Goal: Transaction & Acquisition: Purchase product/service

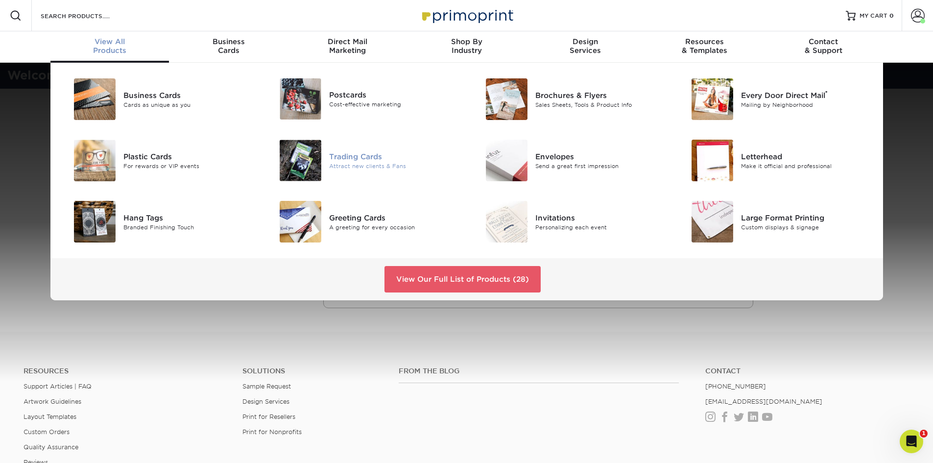
click at [366, 160] on div "Trading Cards" at bounding box center [394, 156] width 130 height 11
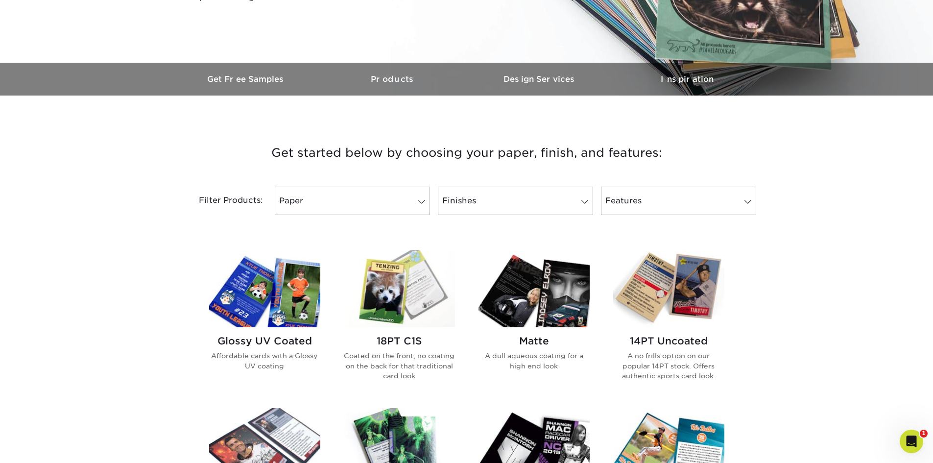
click at [552, 290] on img at bounding box center [533, 288] width 111 height 77
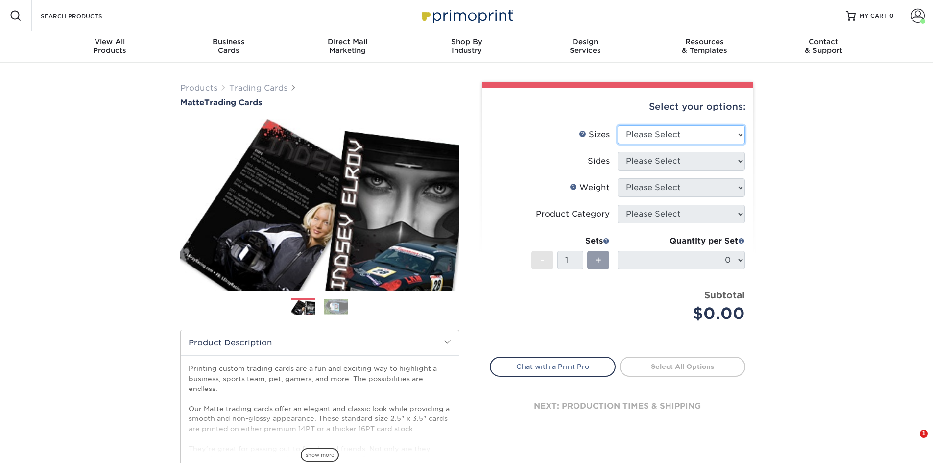
click at [742, 137] on select "Please Select 2.5" x 3.5"" at bounding box center [681, 134] width 127 height 19
select select "2.50x3.50"
click at [618, 125] on select "Please Select 2.5" x 3.5"" at bounding box center [681, 134] width 127 height 19
click at [739, 161] on select "Please Select Print Both Sides Print Front Only" at bounding box center [681, 161] width 127 height 19
select select "13abbda7-1d64-4f25-8bb2-c179b224825d"
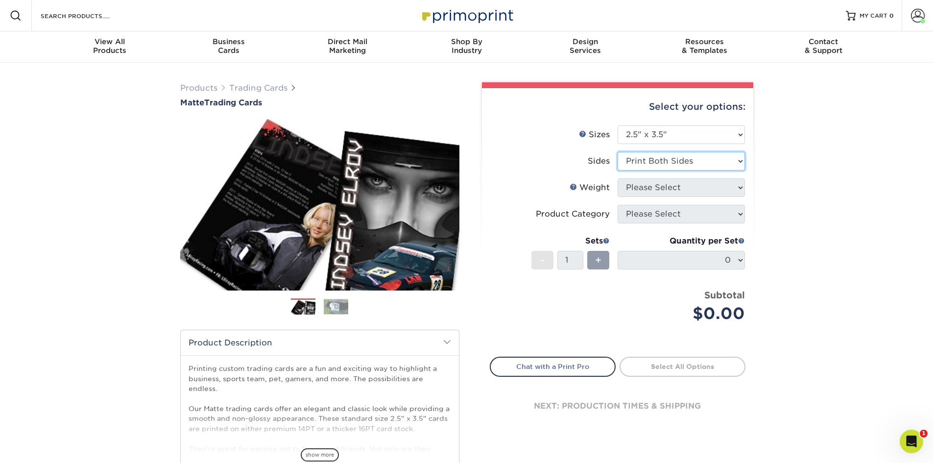
click at [618, 152] on select "Please Select Print Both Sides Print Front Only" at bounding box center [681, 161] width 127 height 19
click at [742, 190] on select "Please Select 16PT 14PT" at bounding box center [681, 187] width 127 height 19
select select "16PT"
click at [618, 178] on select "Please Select 16PT 14PT" at bounding box center [681, 187] width 127 height 19
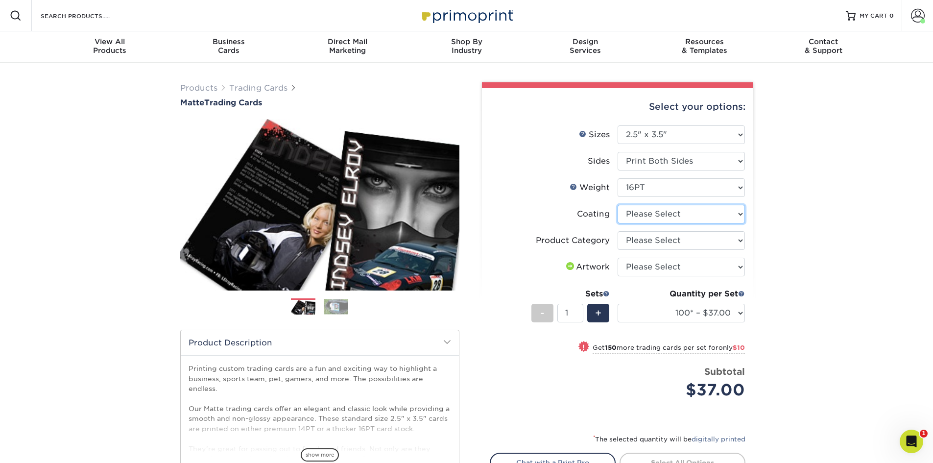
click at [742, 216] on select at bounding box center [681, 214] width 127 height 19
select select "121bb7b5-3b4d-429f-bd8d-bbf80e953313"
click at [618, 205] on select at bounding box center [681, 214] width 127 height 19
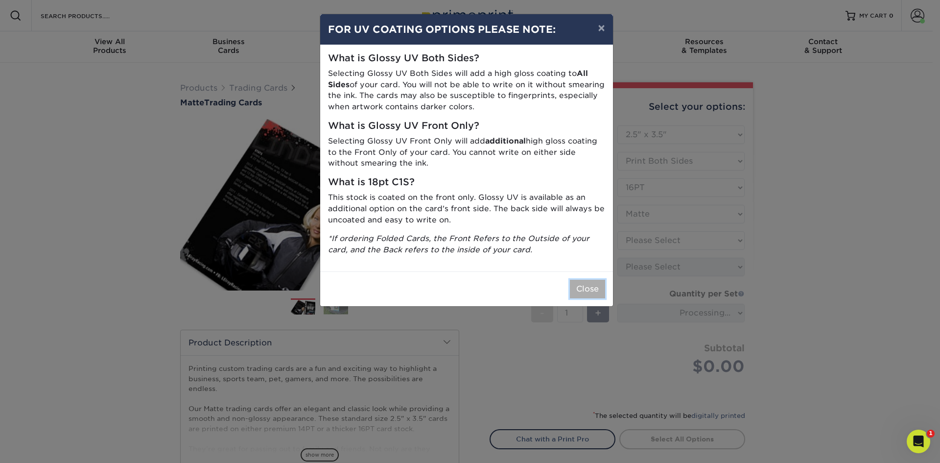
click at [588, 295] on button "Close" at bounding box center [587, 289] width 35 height 19
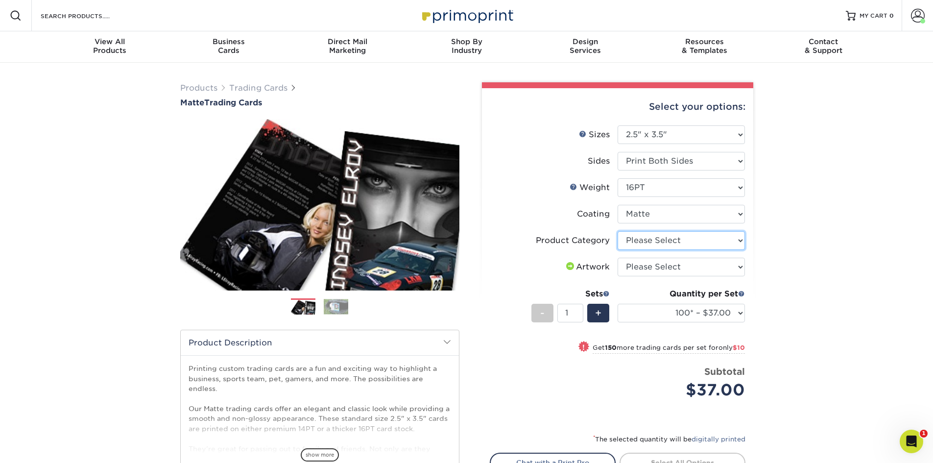
click at [743, 242] on select "Please Select Trading Cards" at bounding box center [681, 240] width 127 height 19
select select "c2f9bce9-36c2-409d-b101-c29d9d031e18"
click at [618, 231] on select "Please Select Trading Cards" at bounding box center [681, 240] width 127 height 19
click at [739, 265] on select "Please Select I will upload files I need a design - $100" at bounding box center [681, 267] width 127 height 19
select select "upload"
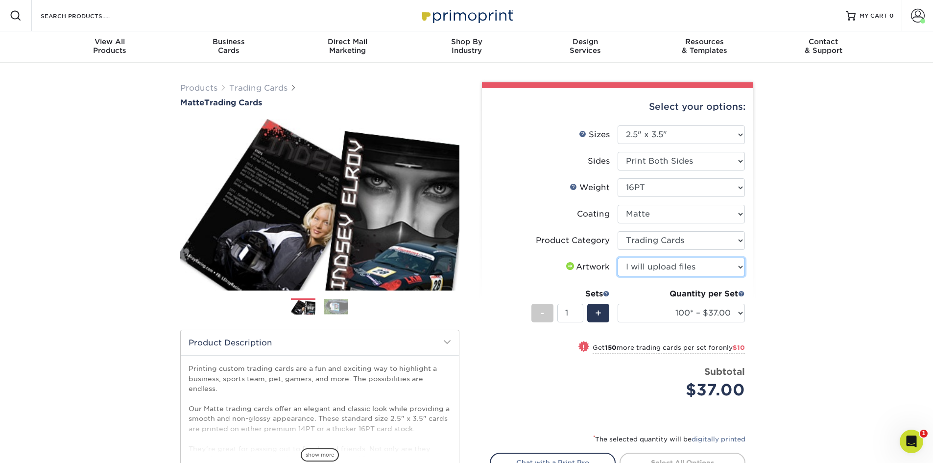
click at [618, 258] on select "Please Select I will upload files I need a design - $100" at bounding box center [681, 267] width 127 height 19
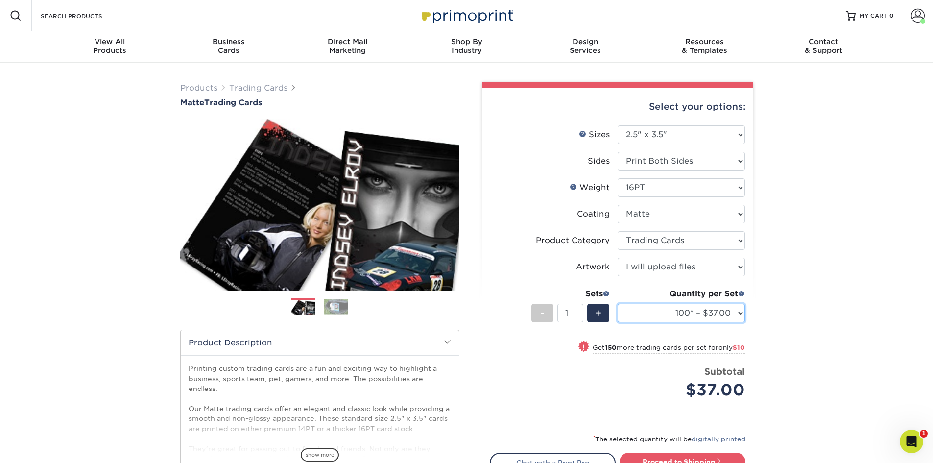
click at [741, 314] on select "100* – $37.00 250* – $47.00 500* – $58.00 1000 – $71.00 2500 – $141.00 5000 – $…" at bounding box center [681, 313] width 127 height 19
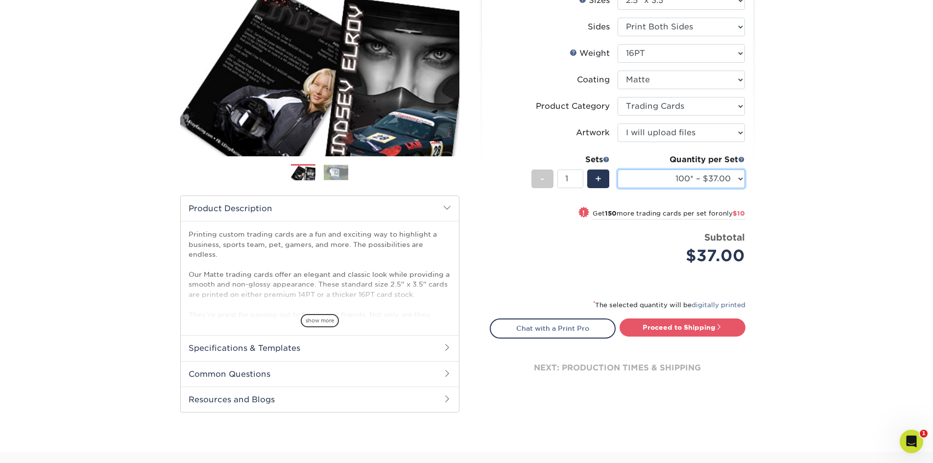
scroll to position [147, 0]
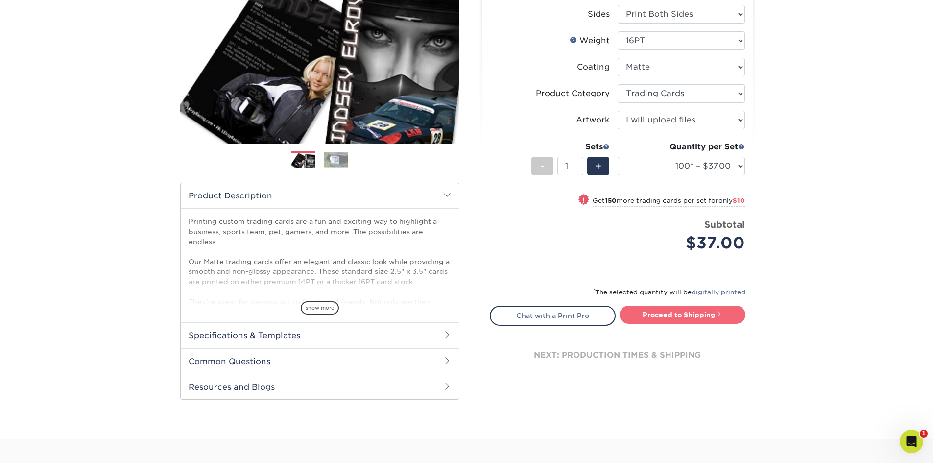
click at [697, 314] on link "Proceed to Shipping" at bounding box center [683, 315] width 126 height 18
type input "Set 1"
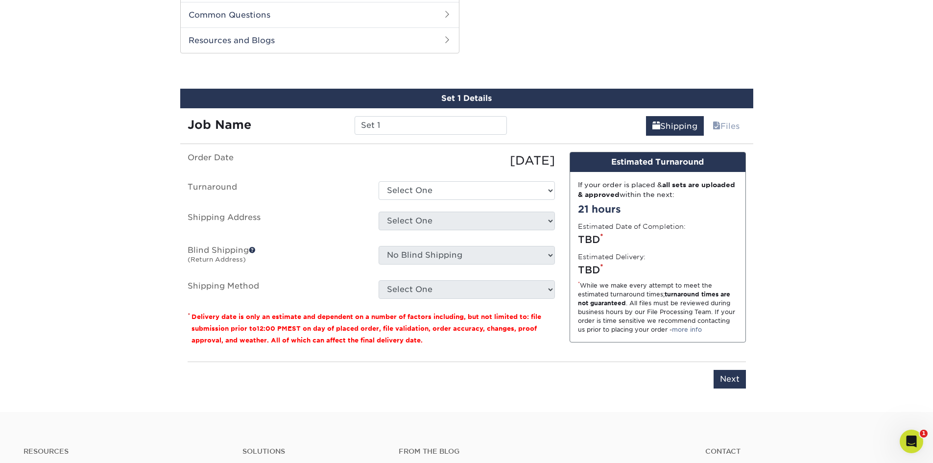
scroll to position [499, 0]
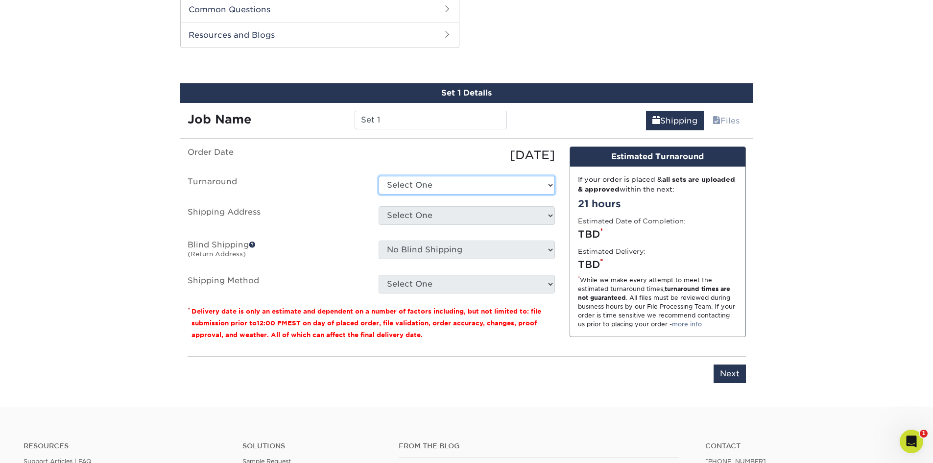
click at [536, 191] on select "Select One 2-4 Business Days 2 Day Next Business Day" at bounding box center [467, 185] width 176 height 19
select select "1f58305e-e1e2-4755-8b3f-6b8067891deb"
click at [379, 176] on select "Select One 2-4 Business Days 2 Day Next Business Day" at bounding box center [467, 185] width 176 height 19
click at [550, 217] on select "Select One Location Location + Add New Address" at bounding box center [467, 215] width 176 height 19
select select "283857"
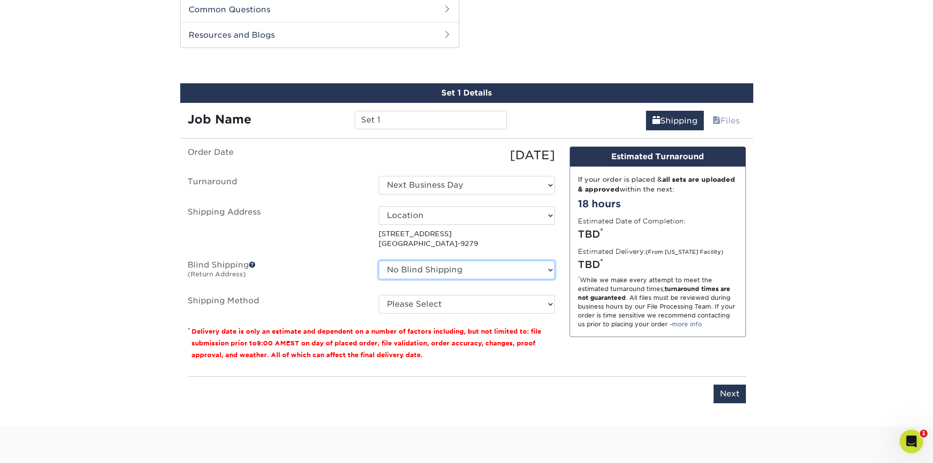
click at [549, 270] on select "No Blind Shipping Location Location + Add New Address" at bounding box center [467, 270] width 176 height 19
select select "283858"
click at [379, 261] on select "No Blind Shipping Location Location + Add New Address" at bounding box center [467, 270] width 176 height 19
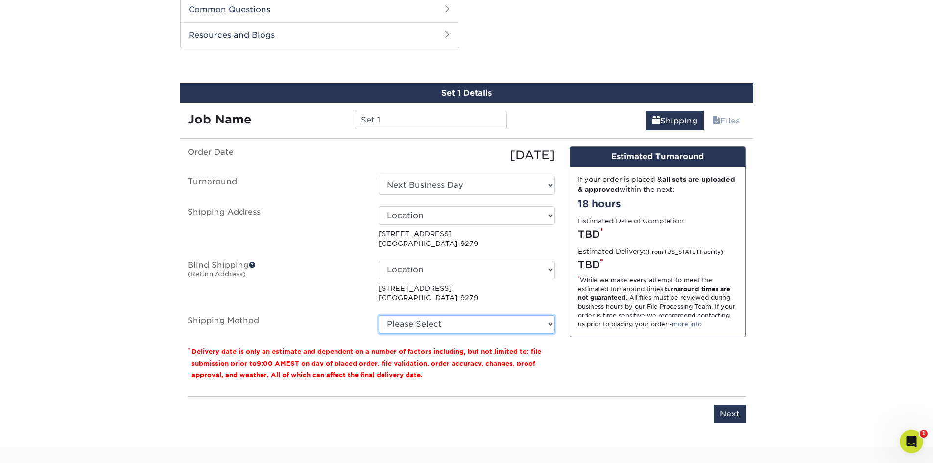
click at [551, 324] on select "Please Select Ground Shipping (+$40.47) 3 Day Shipping Service (+$45.33) 2 Day …" at bounding box center [467, 324] width 176 height 19
select select "03"
click at [379, 315] on select "Please Select Ground Shipping (+$40.47) 3 Day Shipping Service (+$45.33) 2 Day …" at bounding box center [467, 324] width 176 height 19
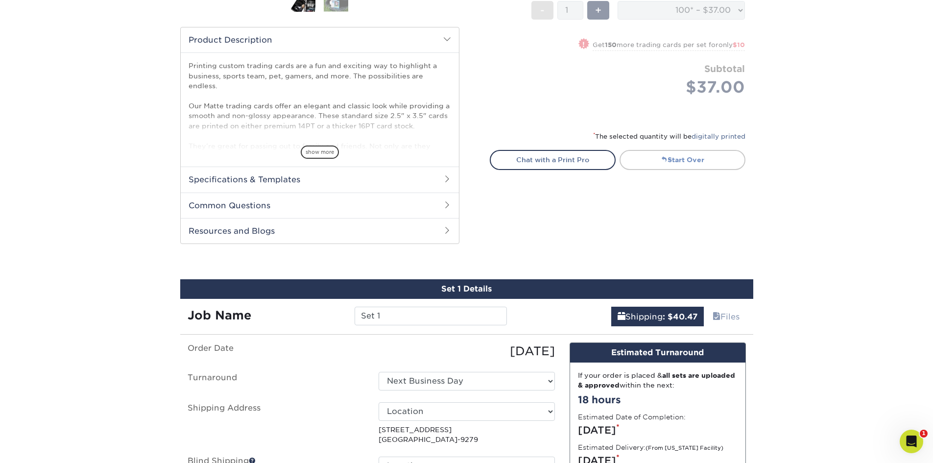
click at [682, 163] on link "Start Over" at bounding box center [683, 160] width 126 height 20
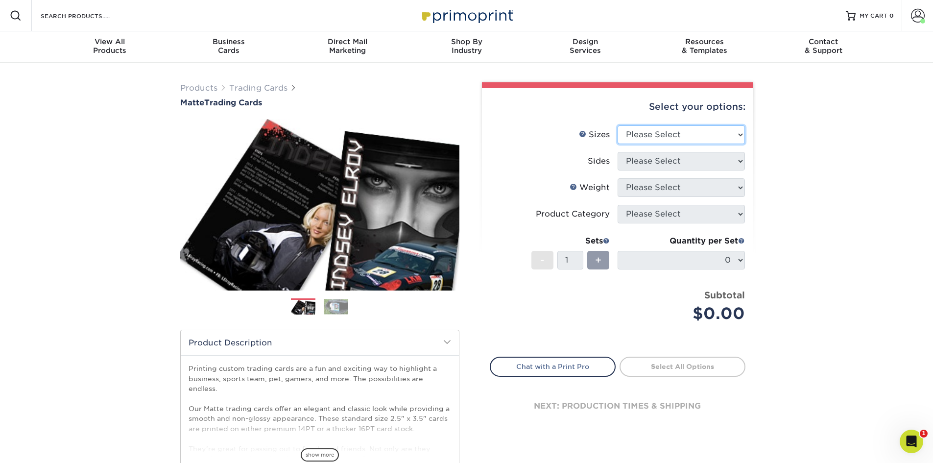
click at [742, 136] on select "Please Select 2.5" x 3.5"" at bounding box center [681, 134] width 127 height 19
select select "2.50x3.50"
click at [618, 125] on select "Please Select 2.5" x 3.5"" at bounding box center [681, 134] width 127 height 19
click at [739, 158] on select "Please Select Print Both Sides Print Front Only" at bounding box center [681, 161] width 127 height 19
select select "13abbda7-1d64-4f25-8bb2-c179b224825d"
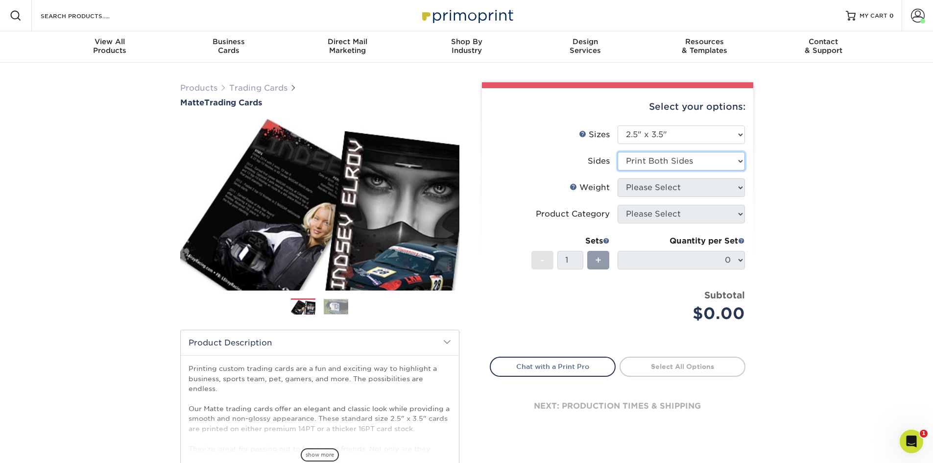
click at [618, 152] on select "Please Select Print Both Sides Print Front Only" at bounding box center [681, 161] width 127 height 19
click at [741, 190] on select "Please Select 16PT 14PT" at bounding box center [681, 187] width 127 height 19
select select "16PT"
click at [618, 178] on select "Please Select 16PT 14PT" at bounding box center [681, 187] width 127 height 19
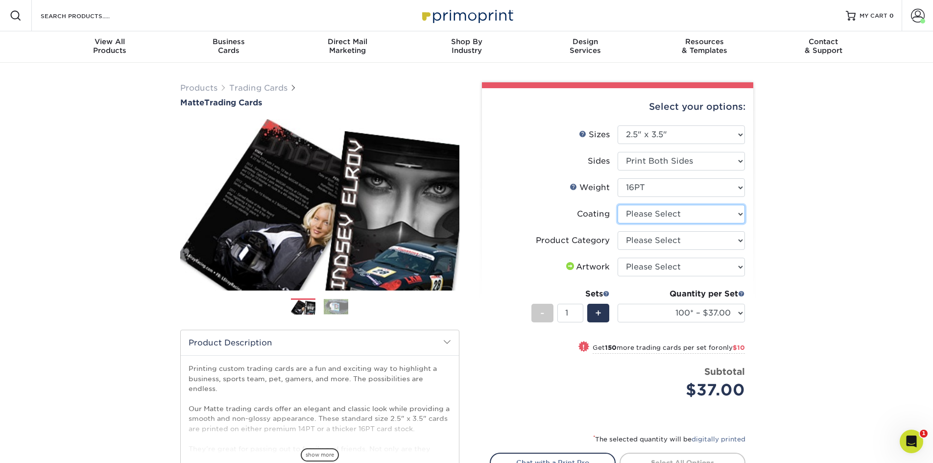
click at [739, 216] on select at bounding box center [681, 214] width 127 height 19
select select "121bb7b5-3b4d-429f-bd8d-bbf80e953313"
click at [618, 205] on select at bounding box center [681, 214] width 127 height 19
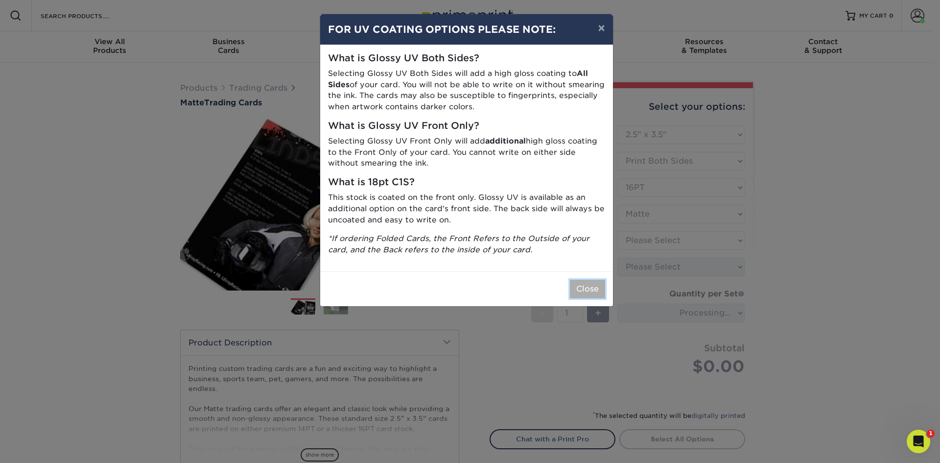
click at [590, 284] on button "Close" at bounding box center [587, 289] width 35 height 19
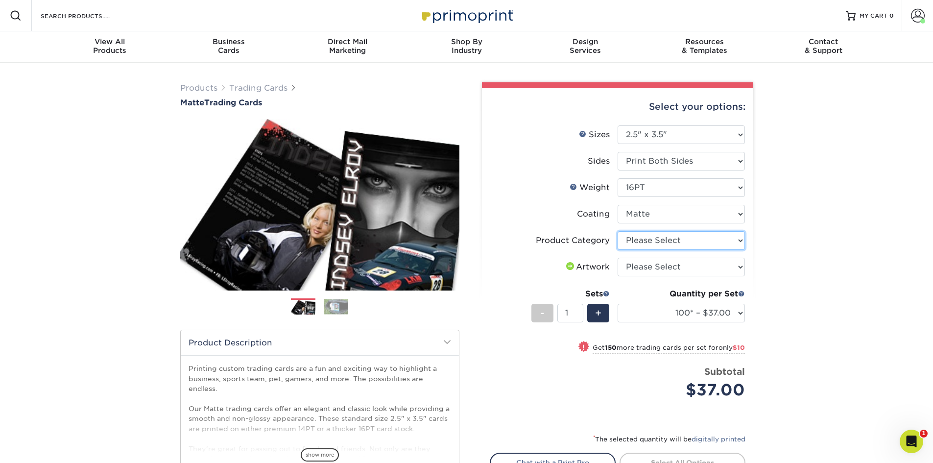
click at [742, 242] on select "Please Select Trading Cards" at bounding box center [681, 240] width 127 height 19
select select "c2f9bce9-36c2-409d-b101-c29d9d031e18"
click at [618, 231] on select "Please Select Trading Cards" at bounding box center [681, 240] width 127 height 19
click at [740, 268] on select "Please Select I will upload files I need a design - $100" at bounding box center [681, 267] width 127 height 19
select select "upload"
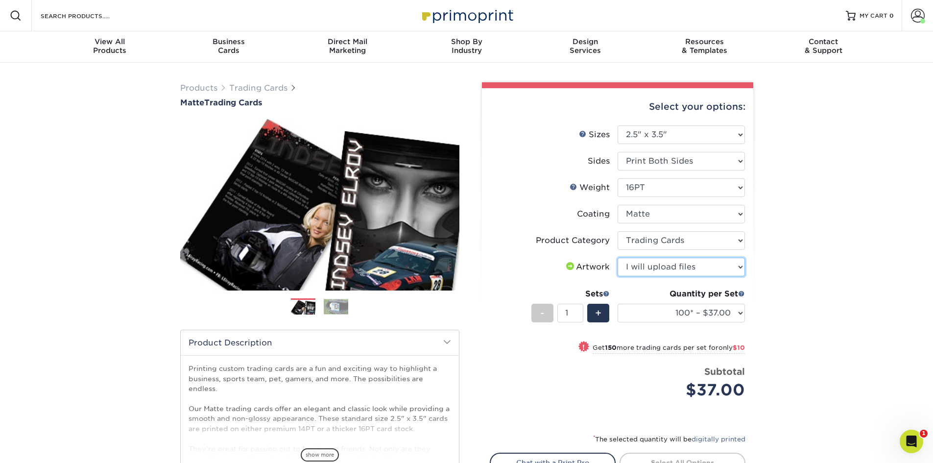
click at [618, 258] on select "Please Select I will upload files I need a design - $100" at bounding box center [681, 267] width 127 height 19
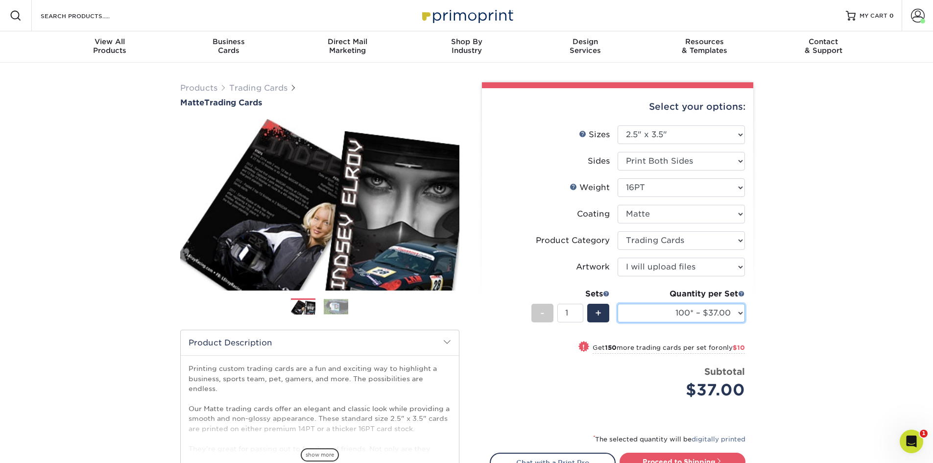
click at [741, 312] on select "100* – $37.00 250* – $47.00 500* – $58.00 1000 – $71.00 2500 – $141.00 5000 – $…" at bounding box center [681, 313] width 127 height 19
select select "500* – $58.00"
click at [618, 304] on select "100* – $37.00 250* – $47.00 500* – $58.00 1000 – $71.00 2500 – $141.00 5000 – $…" at bounding box center [681, 313] width 127 height 19
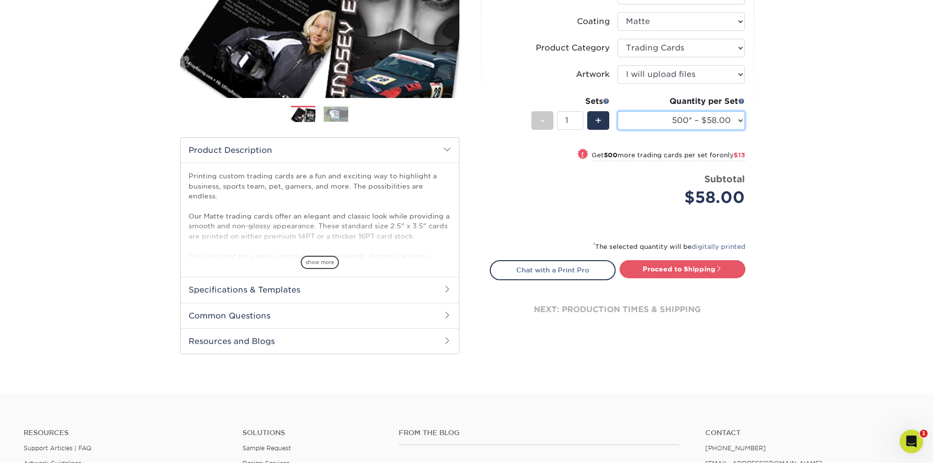
scroll to position [196, 0]
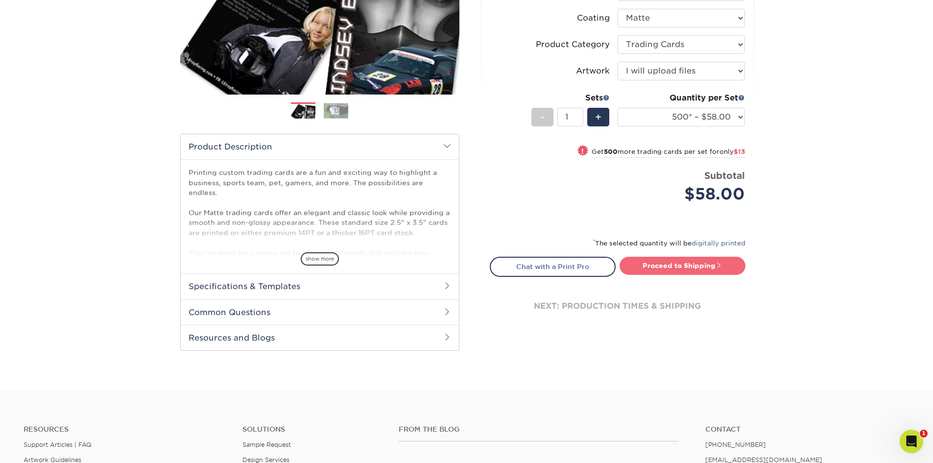
click at [690, 272] on link "Proceed to Shipping" at bounding box center [683, 266] width 126 height 18
type input "Set 1"
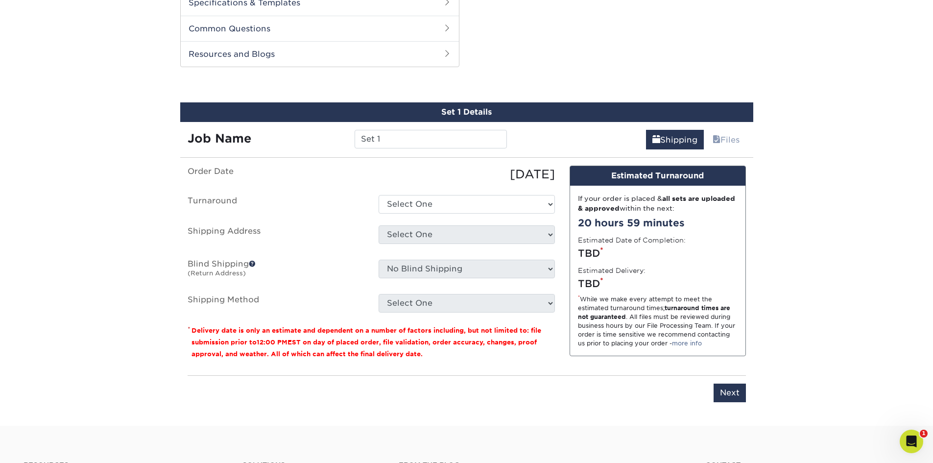
scroll to position [499, 0]
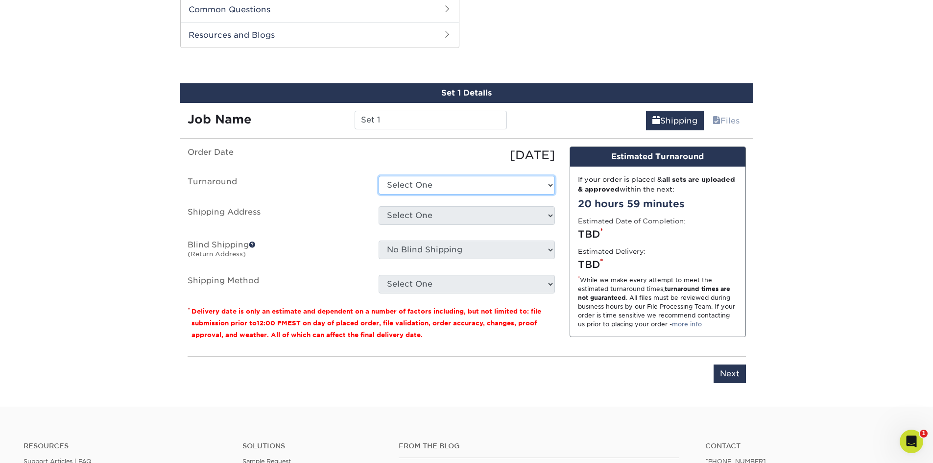
click at [550, 189] on select "Select One 2-4 Business Days 2 Day Next Business Day" at bounding box center [467, 185] width 176 height 19
select select "403043bf-50da-4bea-8d91-ebb049053d1f"
click at [379, 176] on select "Select One 2-4 Business Days 2 Day Next Business Day" at bounding box center [467, 185] width 176 height 19
click at [554, 215] on select "Select One Location Location + Add New Address" at bounding box center [467, 215] width 176 height 19
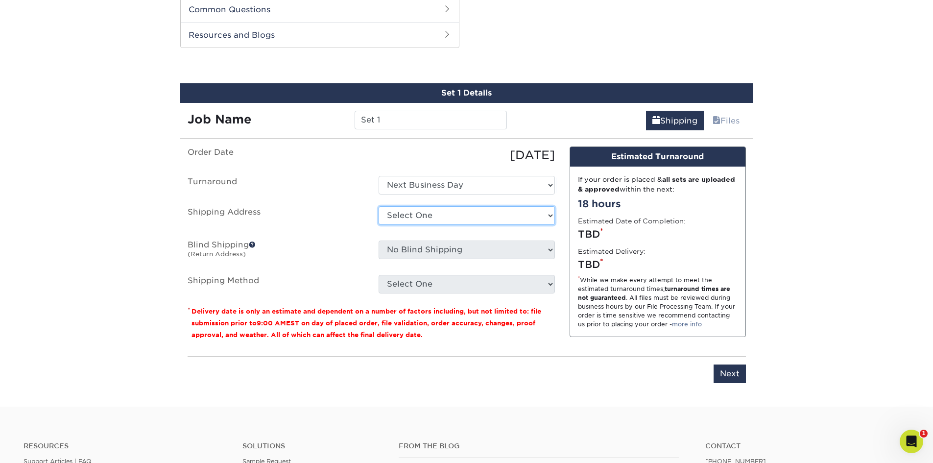
select select "283857"
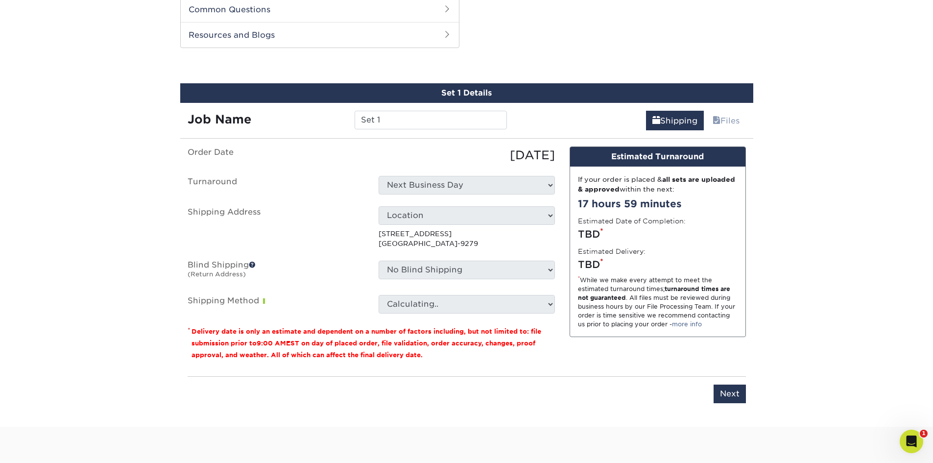
click at [550, 269] on select "No Blind Shipping Location Location + Add New Address" at bounding box center [467, 270] width 176 height 19
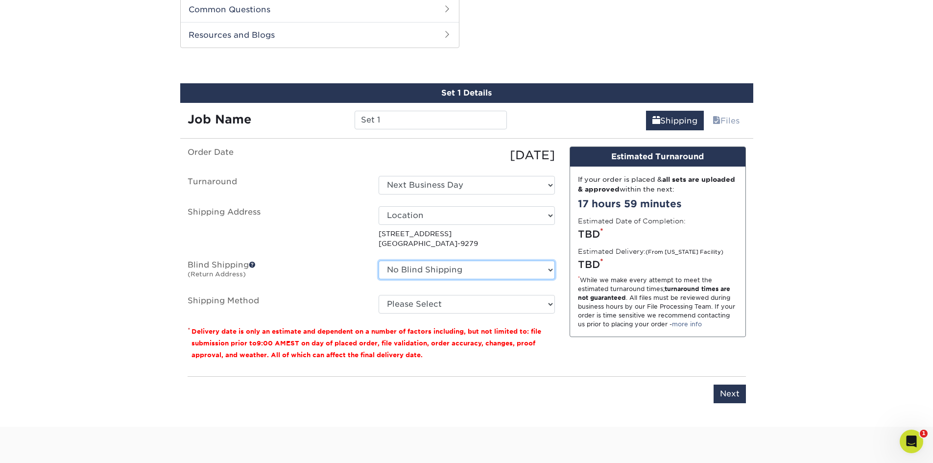
click at [549, 267] on select "No Blind Shipping Location Location + Add New Address" at bounding box center [467, 270] width 176 height 19
select select "283858"
click at [379, 261] on select "No Blind Shipping Location Location + Add New Address" at bounding box center [467, 270] width 176 height 19
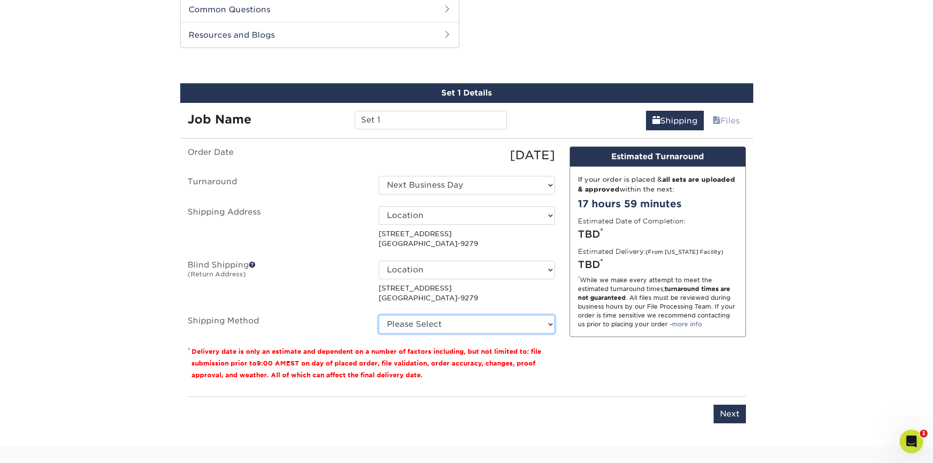
click at [552, 323] on select "Please Select Ground Shipping (+$41.59) 3 Day Shipping Service (+$46.45) 2 Day …" at bounding box center [467, 324] width 176 height 19
select select "03"
click at [379, 315] on select "Please Select Ground Shipping (+$41.59) 3 Day Shipping Service (+$46.45) 2 Day …" at bounding box center [467, 324] width 176 height 19
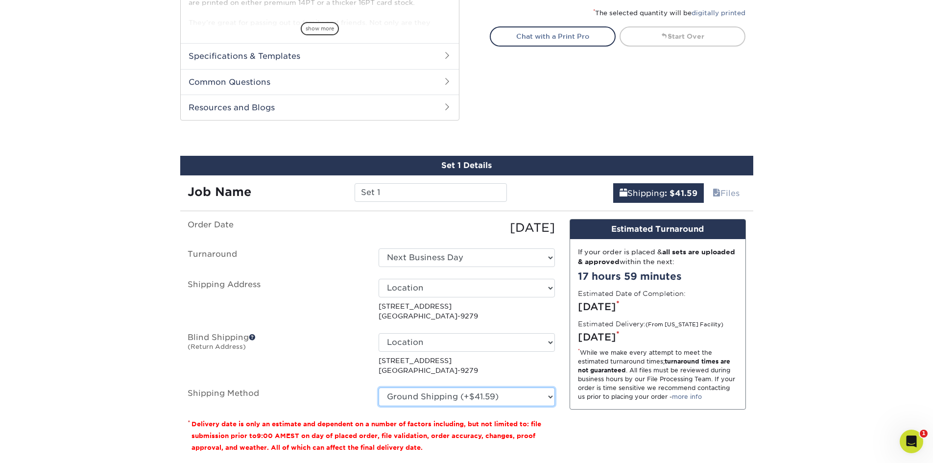
scroll to position [352, 0]
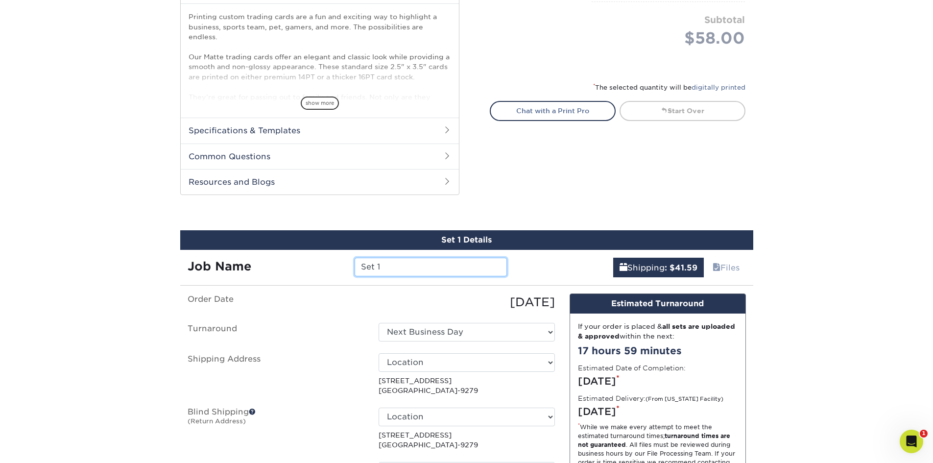
drag, startPoint x: 406, startPoint y: 267, endPoint x: 214, endPoint y: 287, distance: 194.0
click at [214, 287] on div "Set 1 Details Job Name Set 1 Shipping : $41.59 Files You've choosen mailing ser…" at bounding box center [466, 406] width 573 height 352
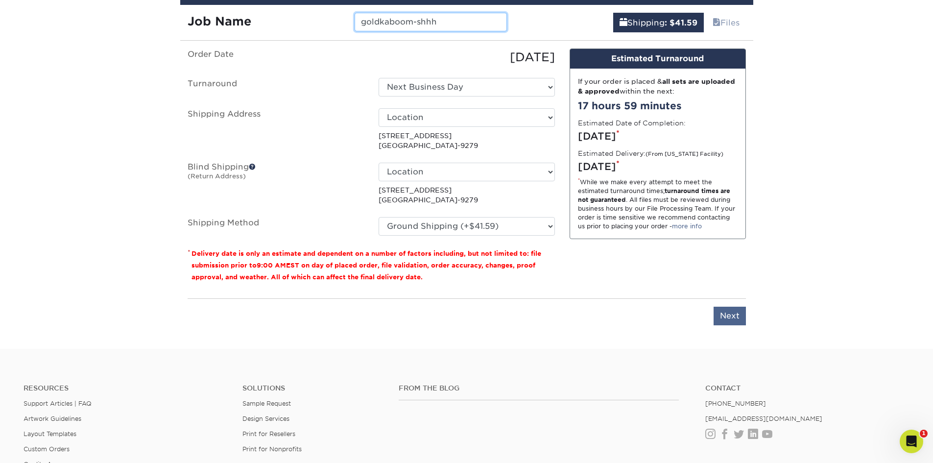
type input "goldkaboom-shhh"
click at [734, 318] on input "Next" at bounding box center [730, 316] width 32 height 19
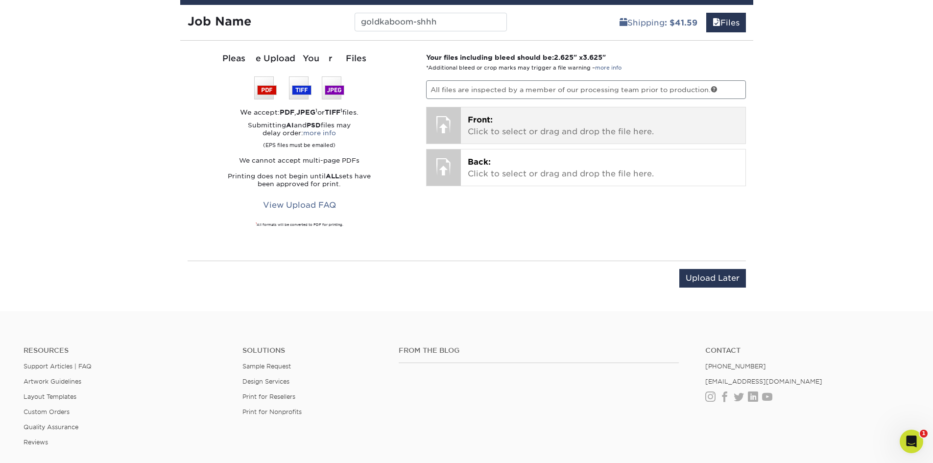
click at [555, 133] on p "Front: Click to select or drag and drop the file here." at bounding box center [603, 126] width 271 height 24
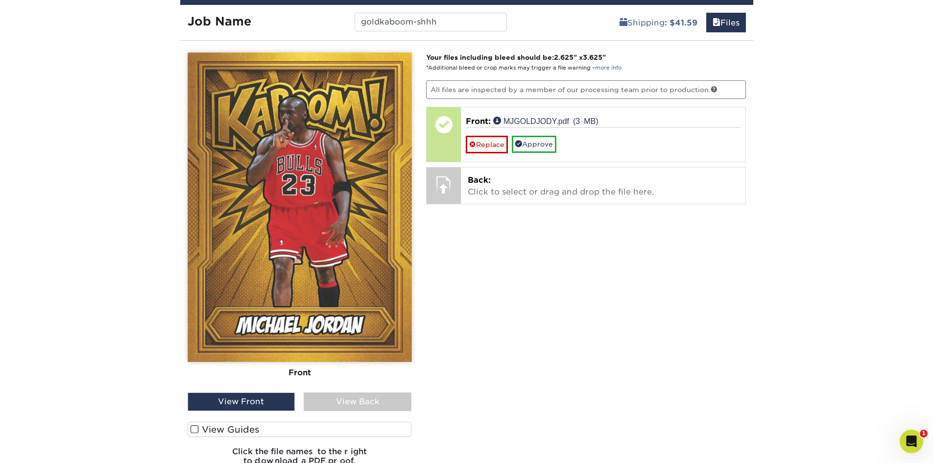
click at [192, 431] on span at bounding box center [195, 429] width 8 height 9
click at [0, 0] on input "View Guides" at bounding box center [0, 0] width 0 height 0
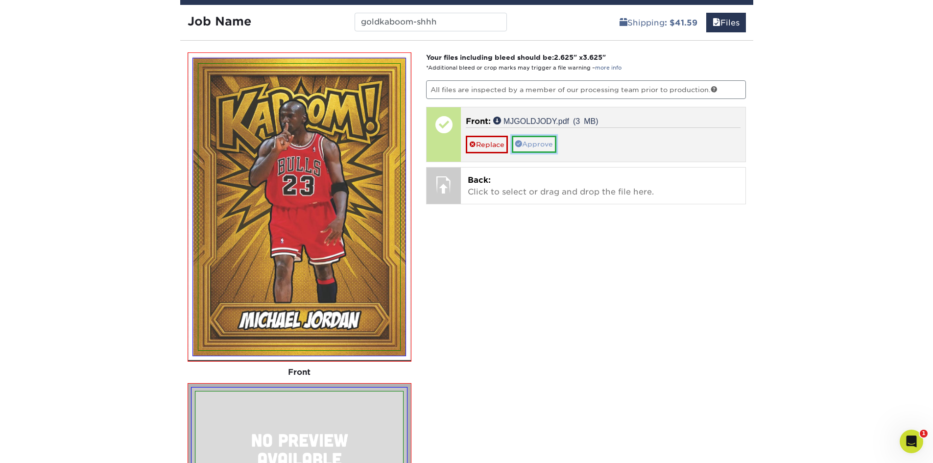
click at [542, 144] on link "Approve" at bounding box center [534, 144] width 45 height 17
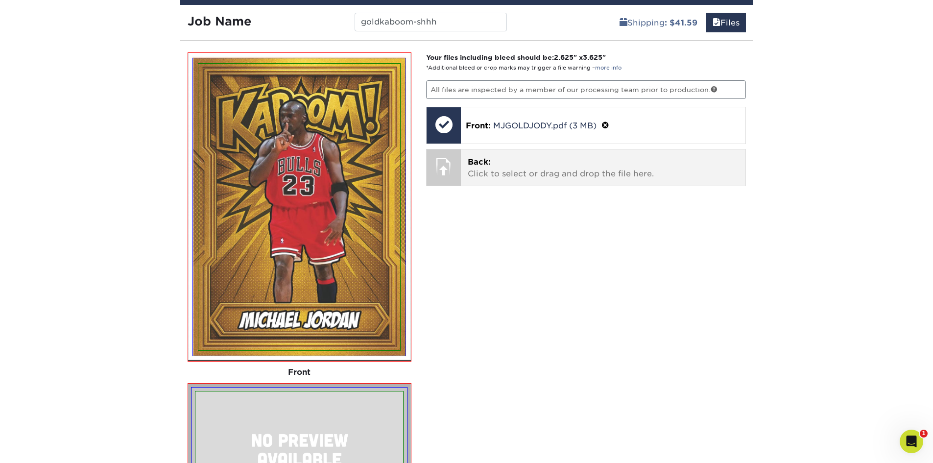
click at [527, 164] on p "Back: Click to select or drag and drop the file here." at bounding box center [603, 168] width 271 height 24
click at [588, 173] on p "Back: Click to select or drag and drop the file here." at bounding box center [603, 168] width 271 height 24
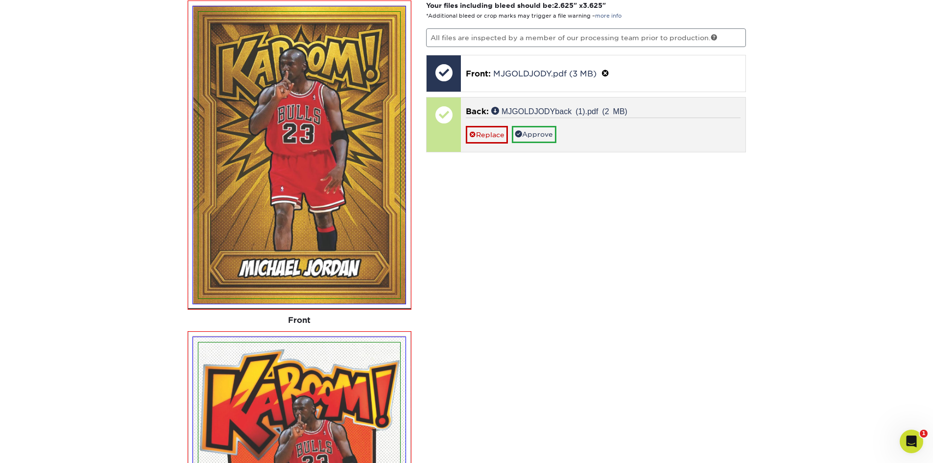
scroll to position [645, 0]
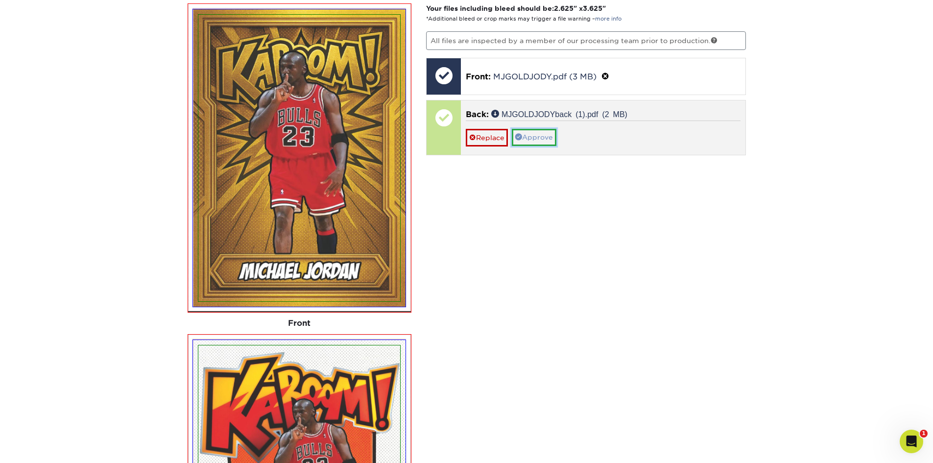
click at [548, 136] on link "Approve" at bounding box center [534, 137] width 45 height 17
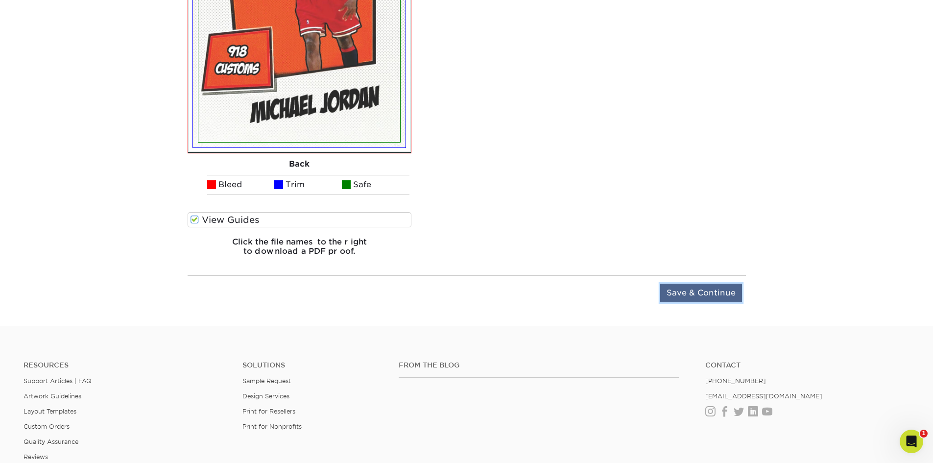
click at [720, 294] on input "Save & Continue" at bounding box center [701, 293] width 82 height 19
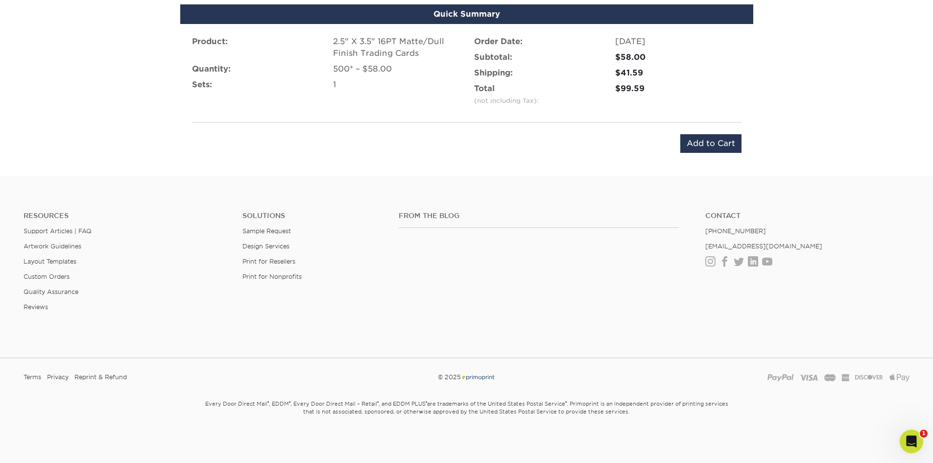
scroll to position [641, 0]
click at [715, 147] on input "Add to Cart" at bounding box center [710, 143] width 61 height 19
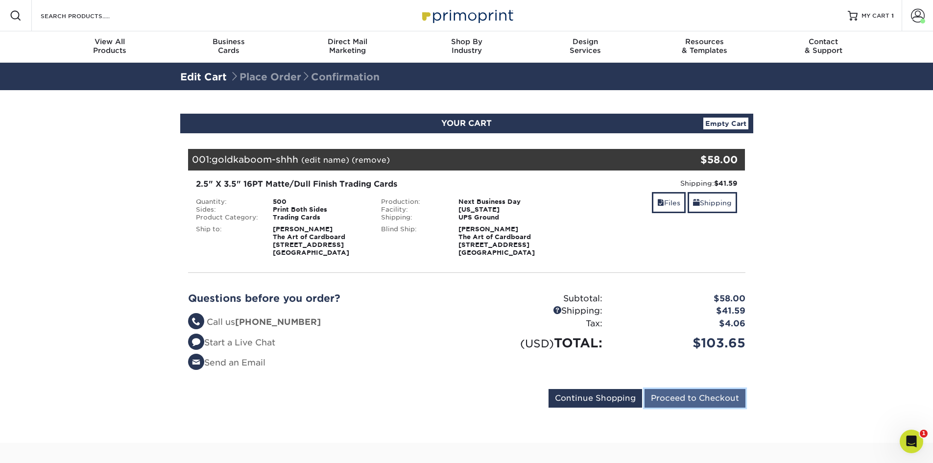
click at [707, 401] on input "Proceed to Checkout" at bounding box center [694, 398] width 101 height 19
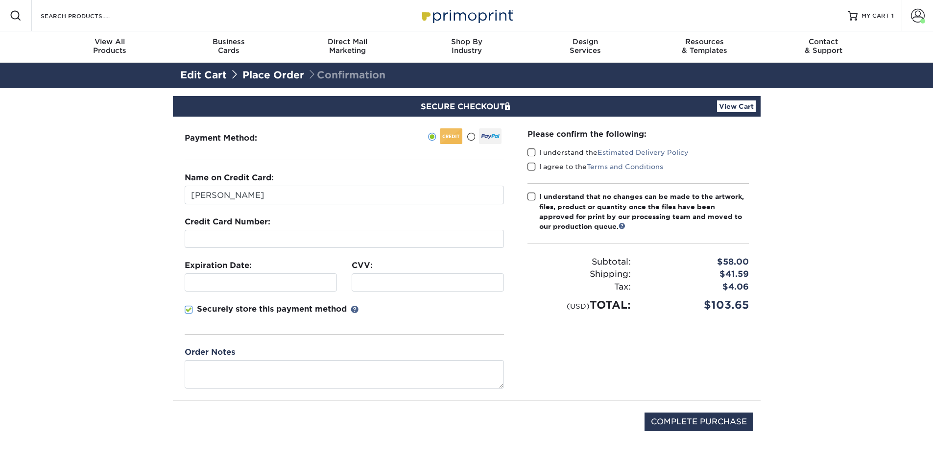
click at [469, 140] on span at bounding box center [471, 136] width 8 height 9
click at [0, 0] on input "radio" at bounding box center [0, 0] width 0 height 0
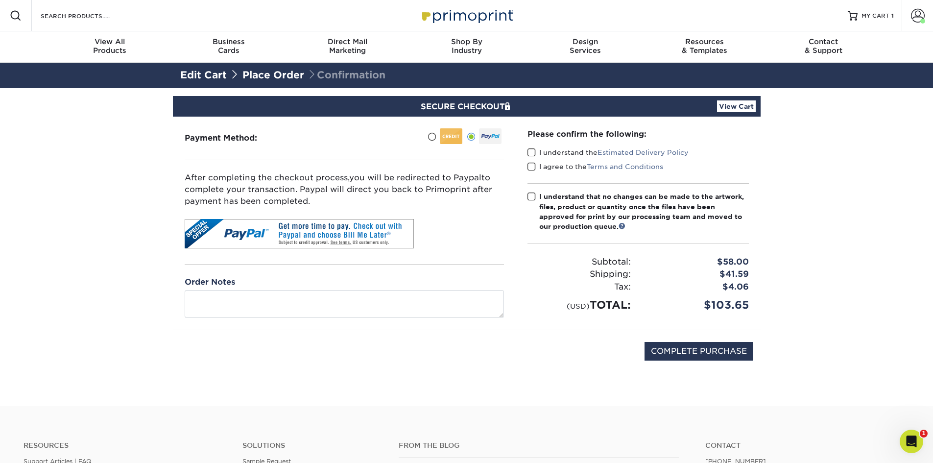
click at [534, 154] on span at bounding box center [531, 152] width 8 height 9
click at [0, 0] on input "I understand the Estimated Delivery Policy" at bounding box center [0, 0] width 0 height 0
click at [534, 167] on span at bounding box center [531, 166] width 8 height 9
click at [0, 0] on input "I agree to the Terms and Conditions" at bounding box center [0, 0] width 0 height 0
click at [528, 196] on span at bounding box center [531, 196] width 8 height 9
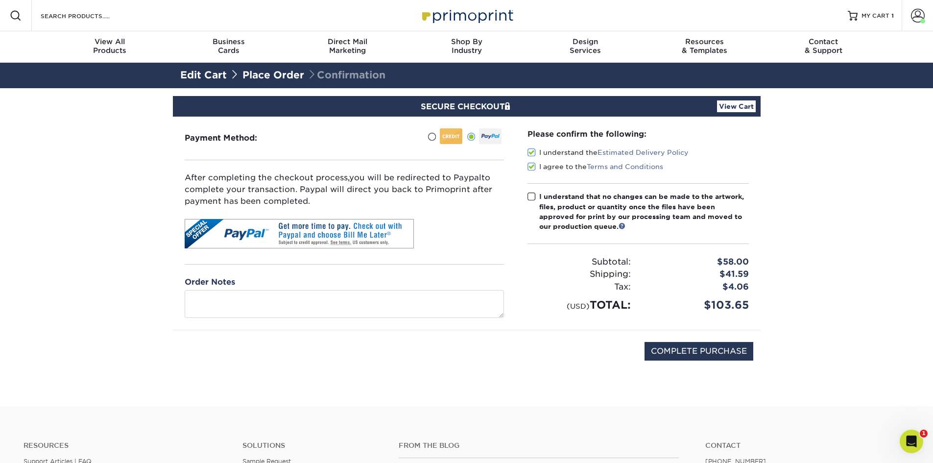
click at [0, 0] on input "I understand that no changes can be made to the artwork, files, product or quan…" at bounding box center [0, 0] width 0 height 0
click at [714, 348] on input "COMPLETE PURCHASE" at bounding box center [698, 351] width 109 height 19
type input "PROCESSING, PLEASE WAIT..."
